Goal: Check status

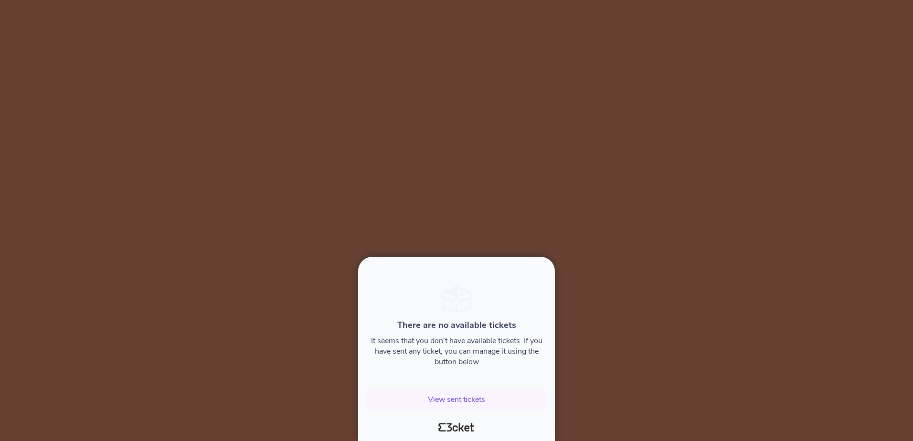
click at [898, 210] on div at bounding box center [456, 220] width 913 height 441
click at [446, 399] on button "View sent tickets" at bounding box center [456, 400] width 181 height 22
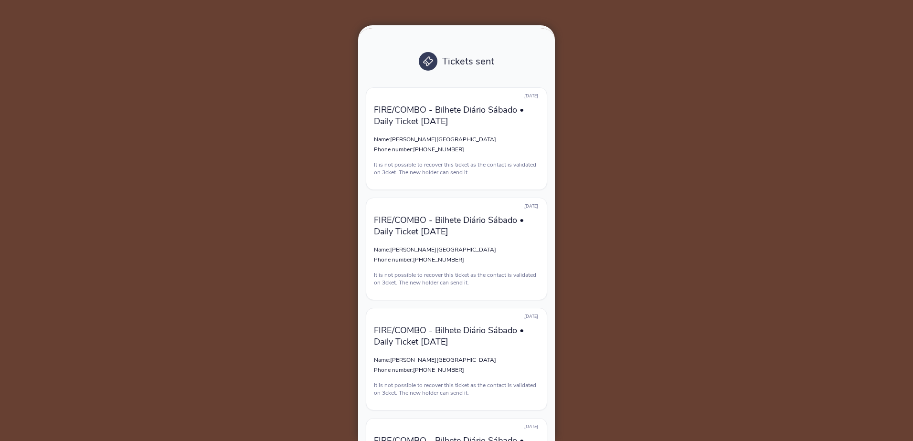
click at [775, 235] on div at bounding box center [456, 220] width 913 height 441
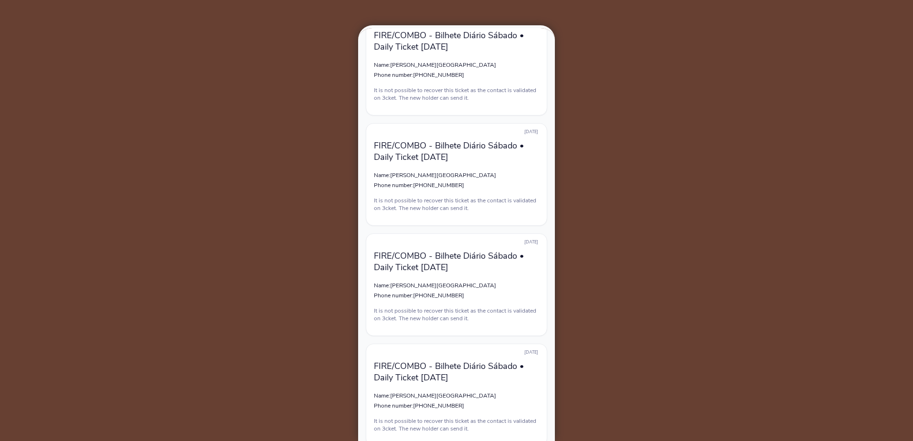
drag, startPoint x: 334, startPoint y: 130, endPoint x: 480, endPoint y: 447, distance: 349.0
click at [480, 441] on html "Tickets sent 21 days ago FIRE/COMBO - Bilhete Diário Sábado • Daily Ticket Satu…" at bounding box center [456, 220] width 913 height 441
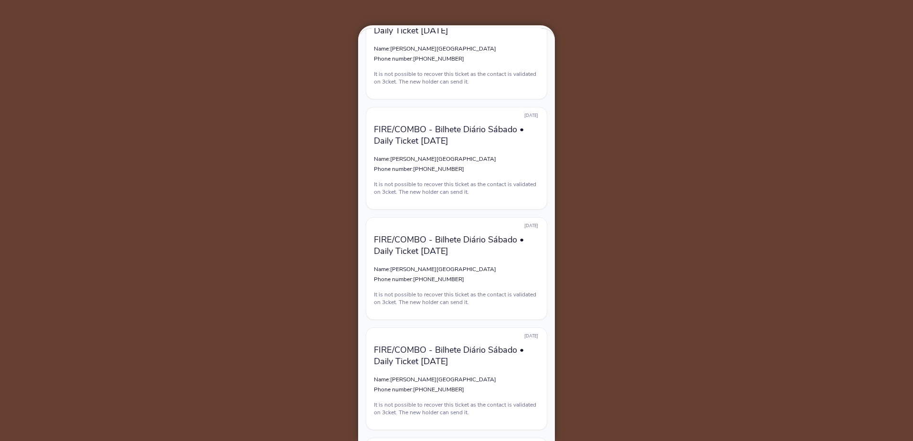
drag, startPoint x: 259, startPoint y: 203, endPoint x: 270, endPoint y: 208, distance: 11.8
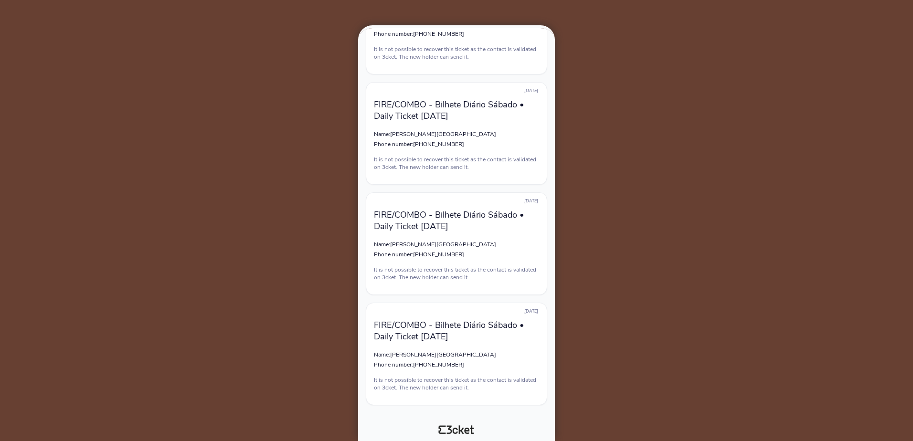
scroll to position [228, 0]
drag, startPoint x: 270, startPoint y: 208, endPoint x: 486, endPoint y: 465, distance: 336.2
click at [486, 441] on html "Tickets sent 21 days ago FIRE/COMBO - Bilhete Diário Sábado • Daily Ticket Satu…" at bounding box center [456, 220] width 913 height 441
click at [451, 426] on div at bounding box center [456, 424] width 189 height 22
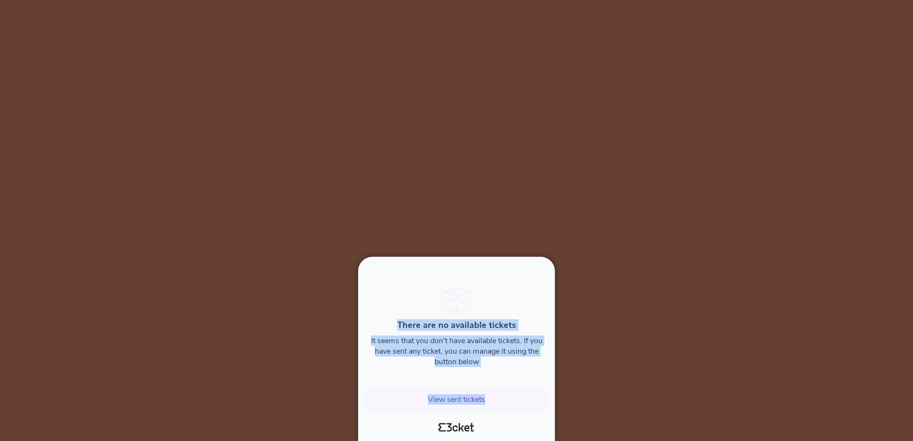
drag, startPoint x: 447, startPoint y: 284, endPoint x: 458, endPoint y: 433, distance: 149.3
click at [458, 433] on div "There are no available tickets It seems that you don't have available tickets. …" at bounding box center [456, 351] width 189 height 169
click at [455, 430] on div at bounding box center [456, 424] width 189 height 22
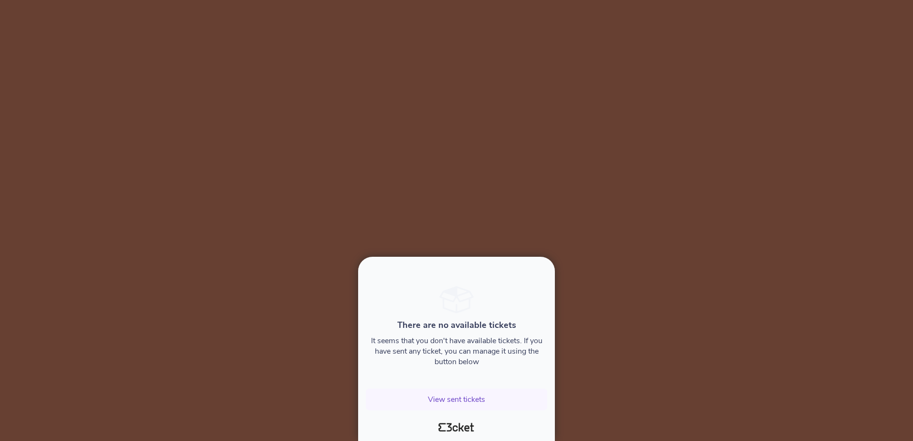
click at [455, 430] on div at bounding box center [456, 424] width 189 height 22
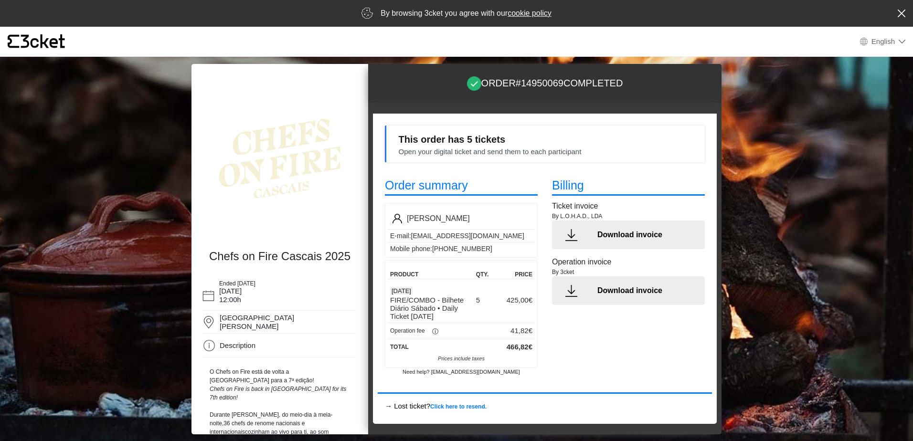
click at [639, 288] on p "Download invoice" at bounding box center [647, 290] width 100 height 11
